Goal: Complete application form

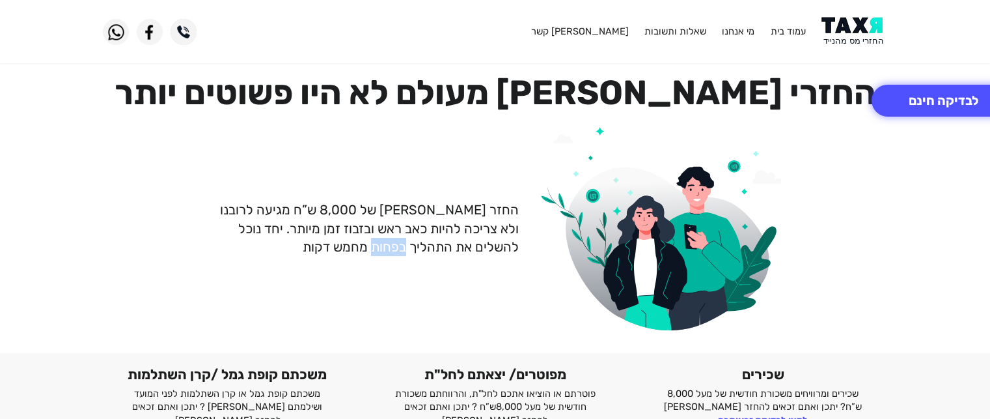
drag, startPoint x: 0, startPoint y: 0, endPoint x: 409, endPoint y: 266, distance: 487.6
click at [409, 266] on div "החזר [PERSON_NAME] של 8,000 ש”ח מגיעה לרובנו ולא צריכה להיות כאב ראש ובזבוז זמן…" at bounding box center [495, 228] width 804 height 223
click at [426, 244] on p "החזר [PERSON_NAME] של 8,000 ש”ח מגיעה לרובנו ולא צריכה להיות כאב ראש ובזבוז זמן…" at bounding box center [361, 228] width 316 height 55
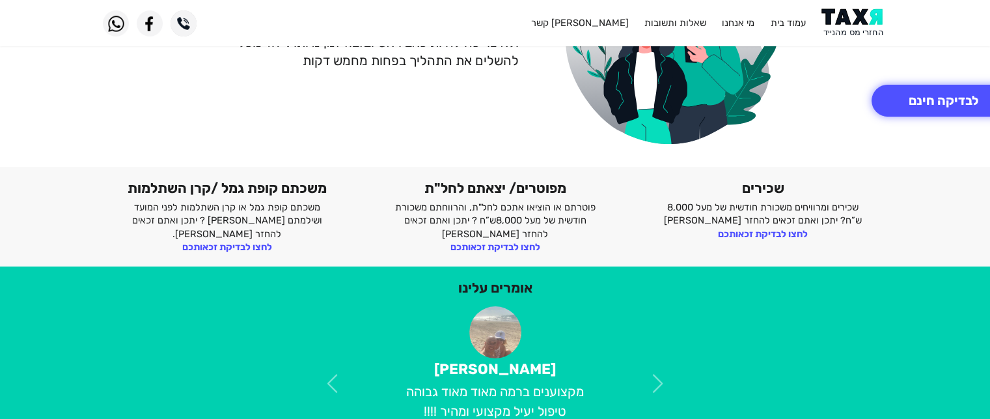
scroll to position [188, 0]
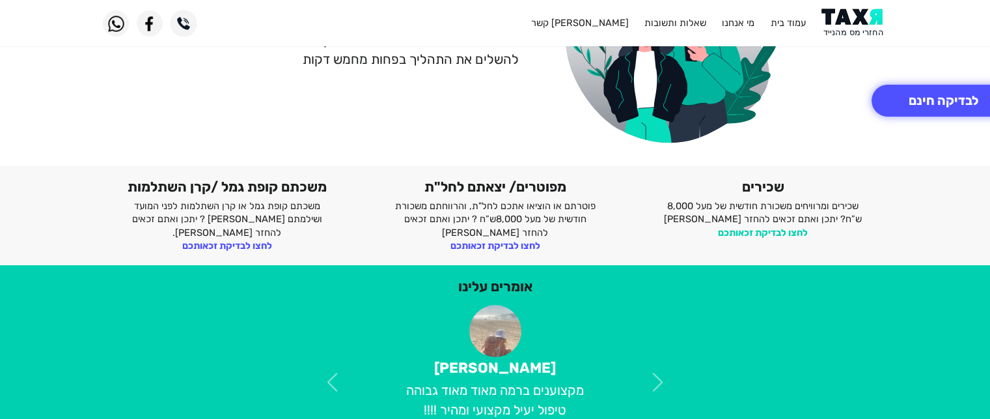
click at [757, 230] on link "לחצו לבדיקת זכאותכם" at bounding box center [763, 233] width 90 height 12
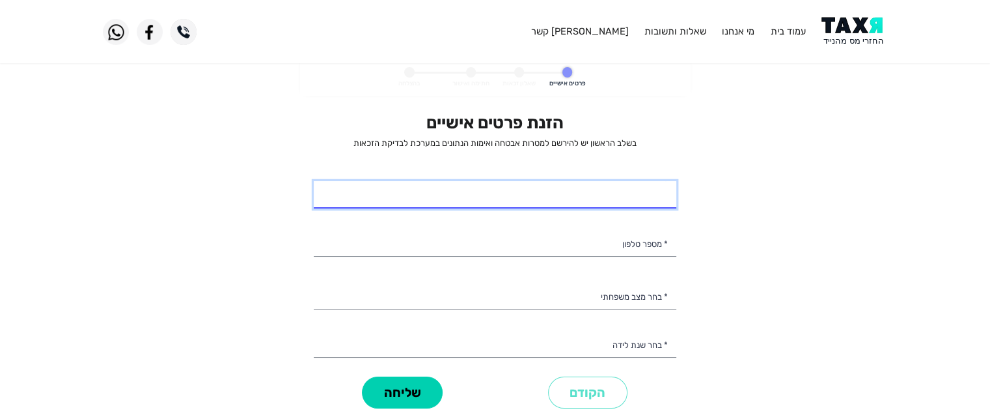
click at [570, 197] on input "* שם מלא" at bounding box center [495, 194] width 363 height 27
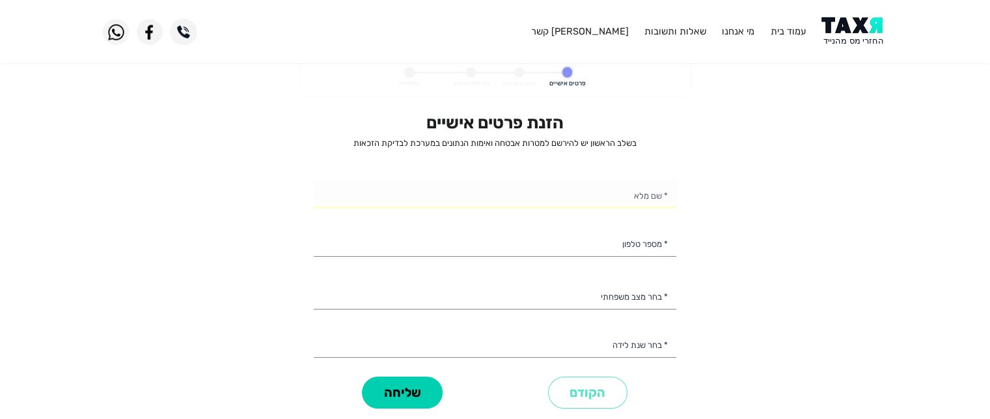
select select
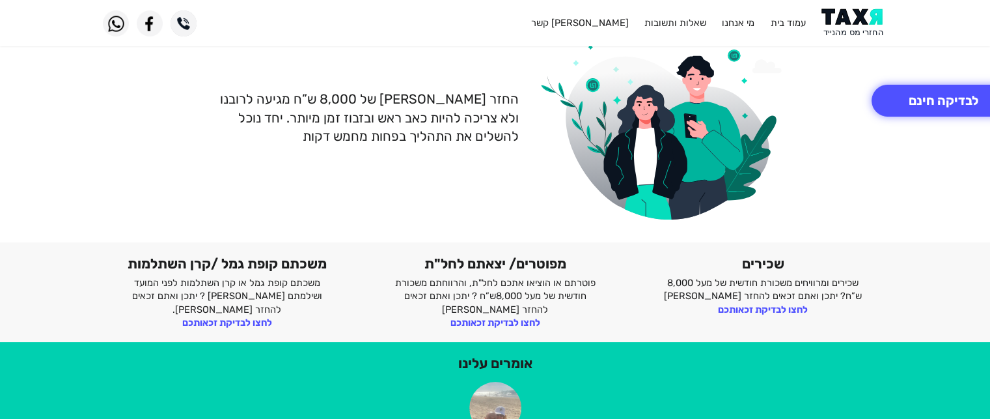
scroll to position [117, 0]
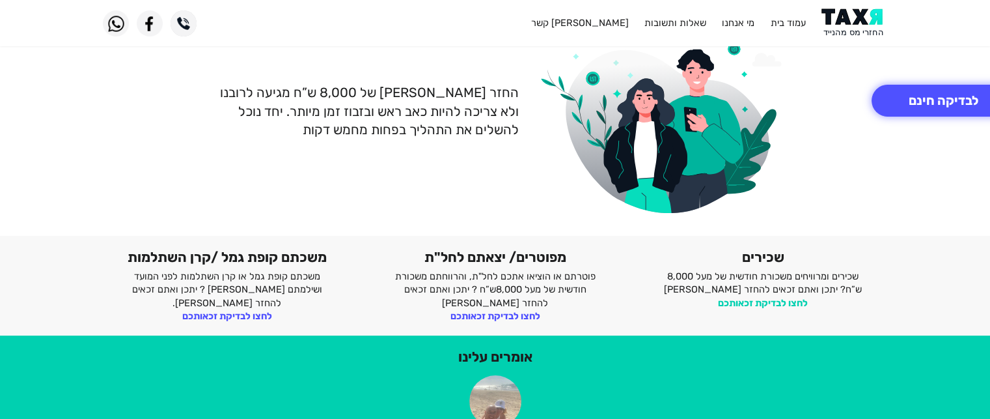
click at [772, 299] on link "לחצו לבדיקת זכאותכם" at bounding box center [763, 303] width 90 height 12
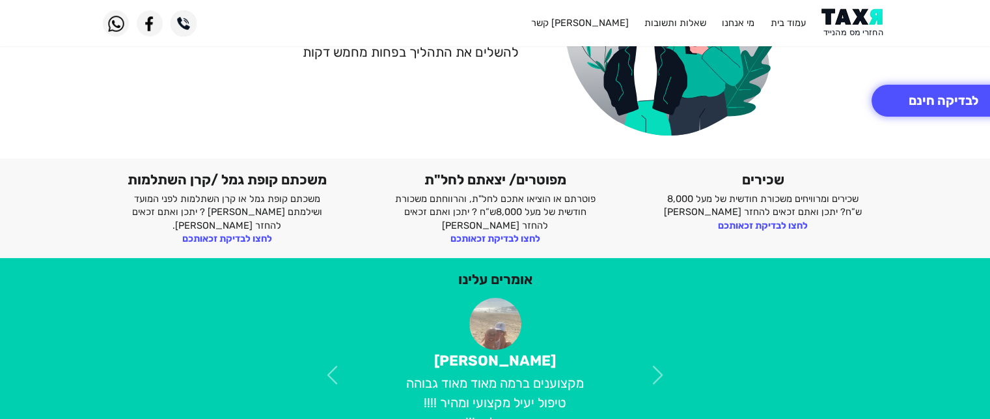
scroll to position [195, 0]
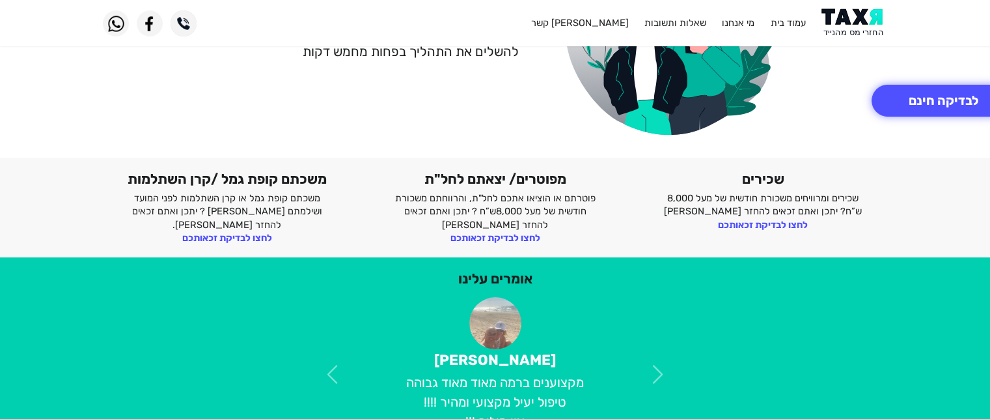
click at [772, 299] on div "אומרים עלינו מוטי עקיבא מקצוענים ברמה מאוד מאוד גבוהה טיפול יעיל מקצועי ומהיר !…" at bounding box center [495, 360] width 804 height 181
